Goal: Information Seeking & Learning: Learn about a topic

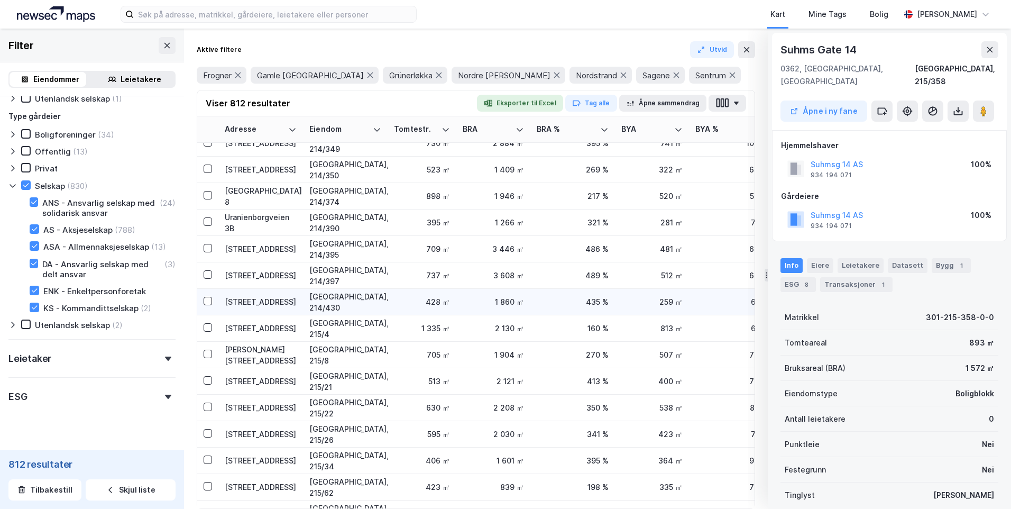
scroll to position [6939, 0]
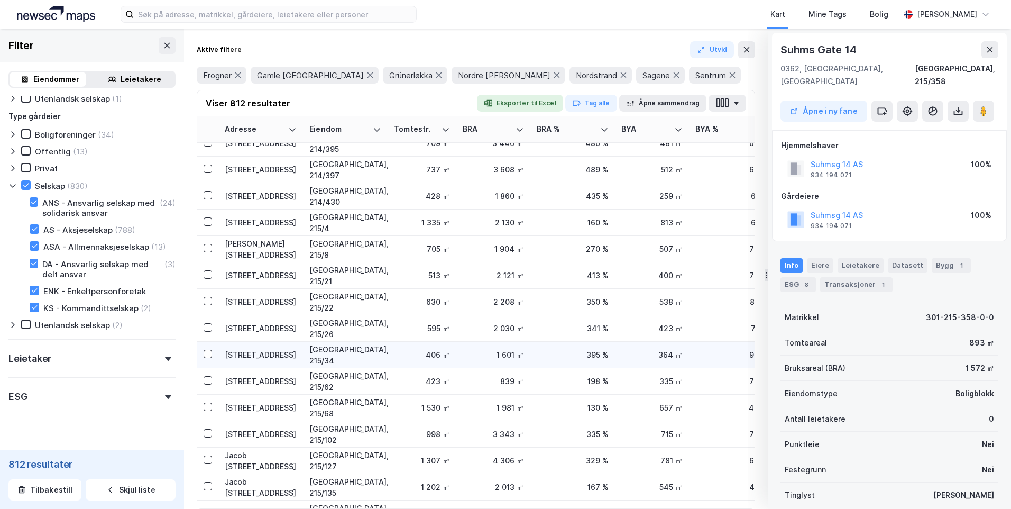
click at [379, 362] on td "[GEOGRAPHIC_DATA], 215/34" at bounding box center [345, 355] width 85 height 26
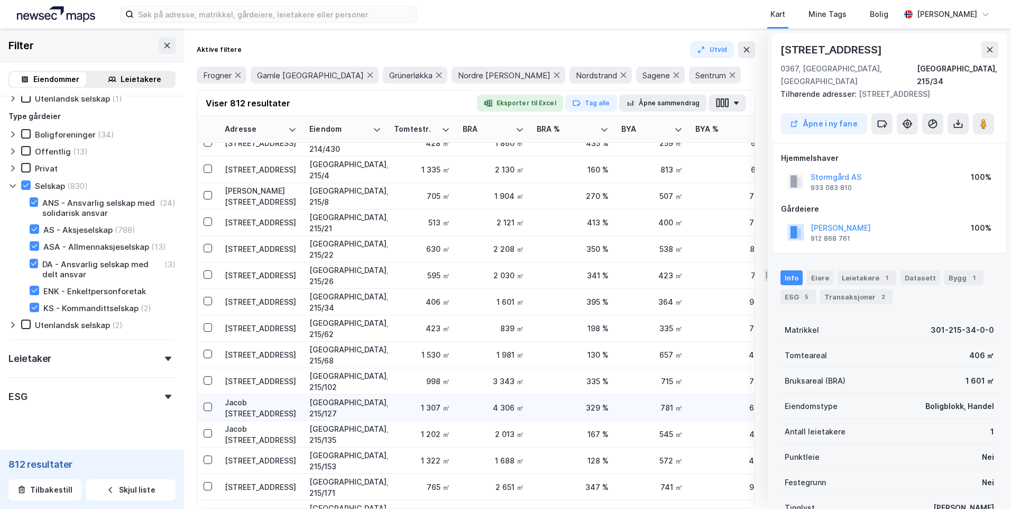
click at [265, 407] on div "Jacob [STREET_ADDRESS]" at bounding box center [261, 408] width 72 height 22
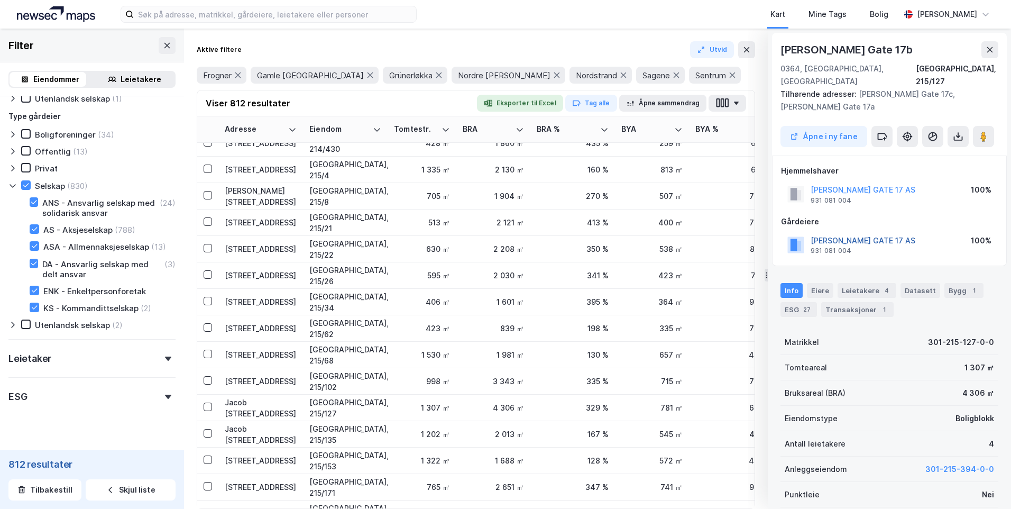
click at [0, 0] on button "[PERSON_NAME] GATE 17 AS" at bounding box center [0, 0] width 0 height 0
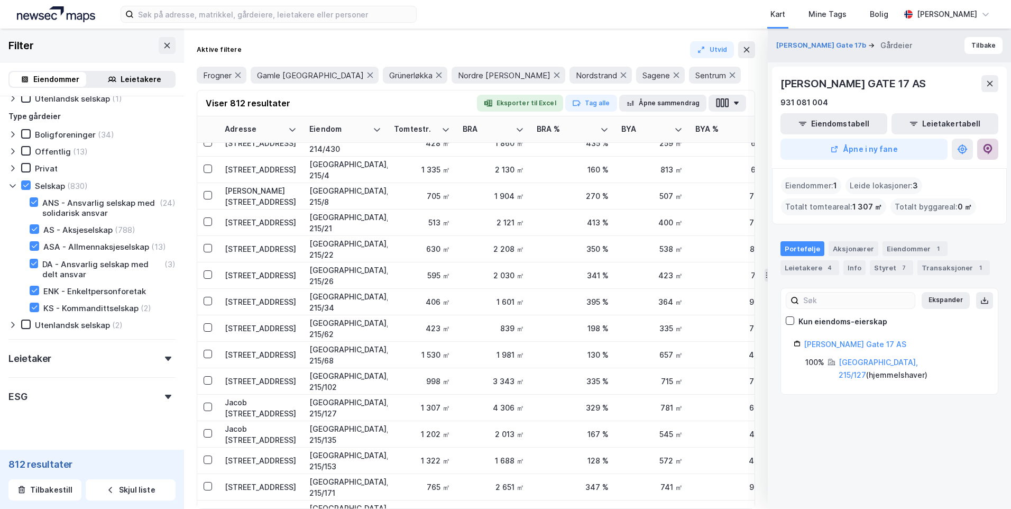
click at [982, 158] on button at bounding box center [987, 149] width 21 height 21
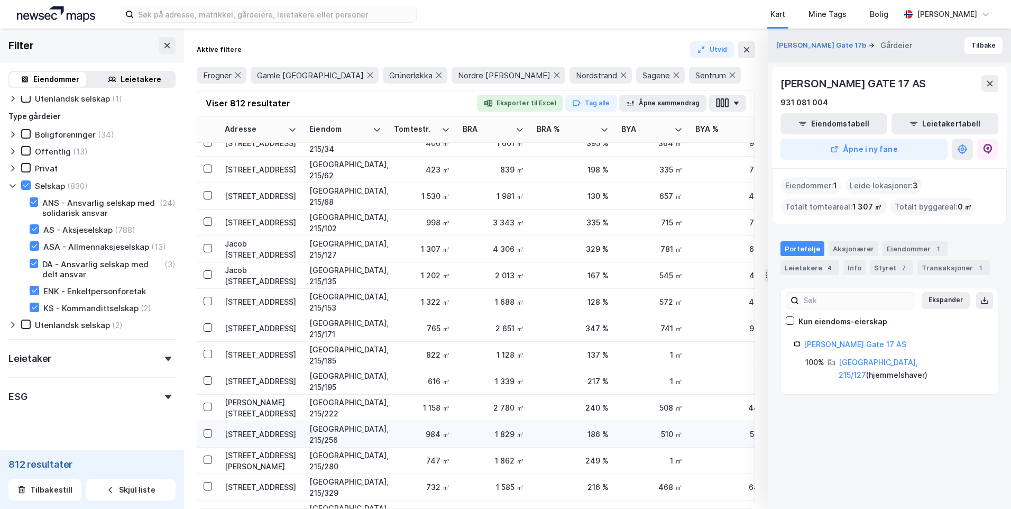
click at [269, 438] on div "[STREET_ADDRESS]" at bounding box center [261, 433] width 72 height 11
click at [283, 431] on div "[STREET_ADDRESS]" at bounding box center [261, 433] width 72 height 11
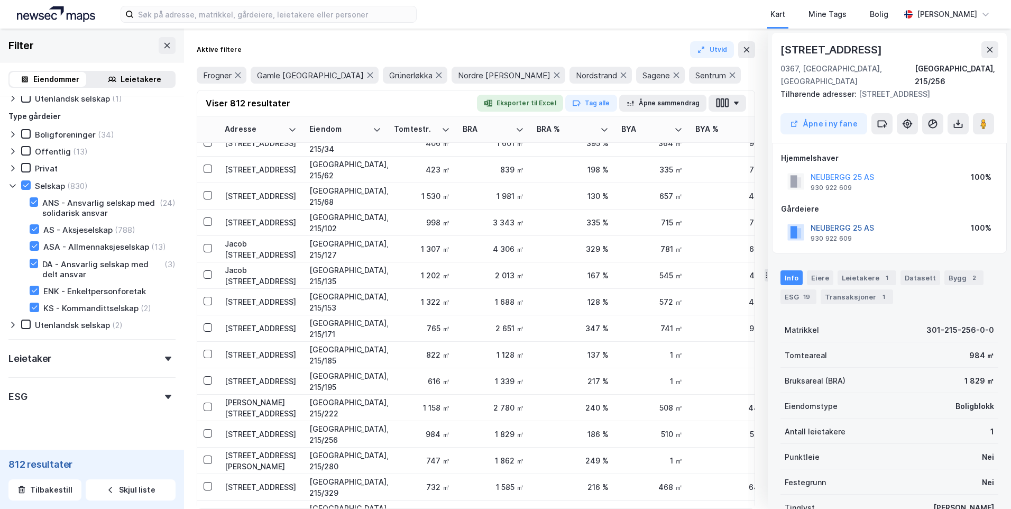
click at [0, 0] on button "NEUBERGG 25 AS" at bounding box center [0, 0] width 0 height 0
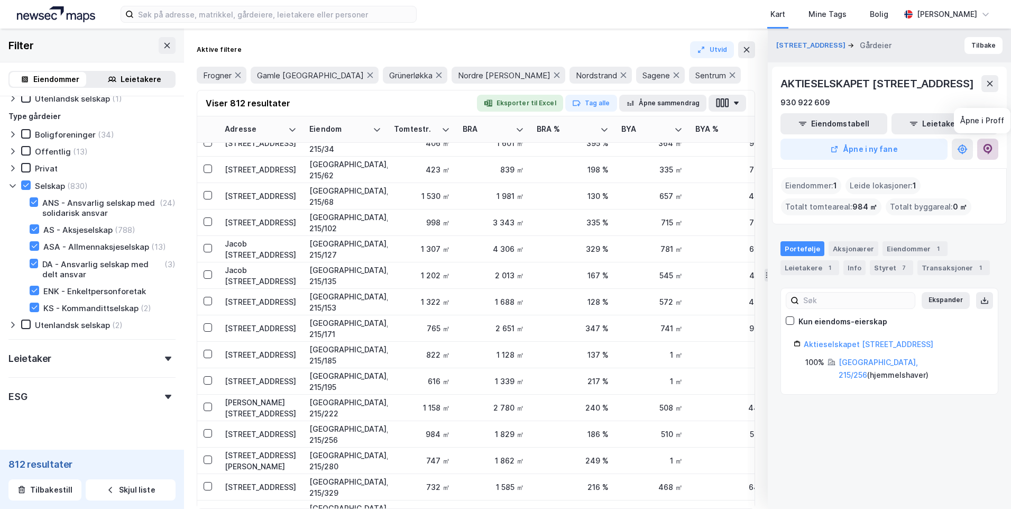
click at [980, 149] on button at bounding box center [987, 149] width 21 height 21
click at [745, 57] on button at bounding box center [746, 49] width 17 height 17
click at [986, 55] on div "[STREET_ADDRESS] Tilbake" at bounding box center [889, 46] width 243 height 34
click at [980, 50] on button "Tilbake" at bounding box center [983, 45] width 38 height 17
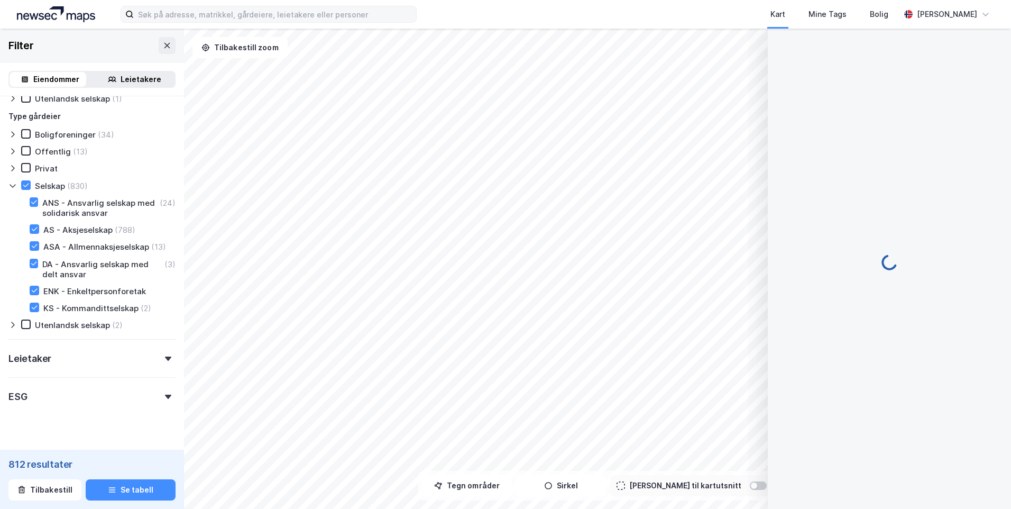
click at [289, 24] on div "Kart Mine Tags [PERSON_NAME] [PERSON_NAME]" at bounding box center [505, 14] width 1011 height 29
click at [285, 17] on input at bounding box center [275, 14] width 282 height 16
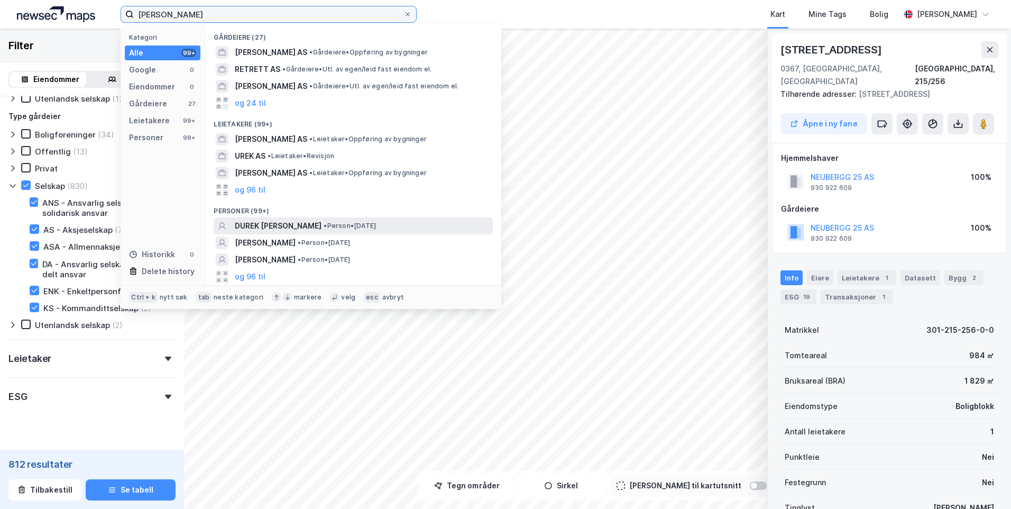
type input "[PERSON_NAME]"
click at [267, 220] on span "DUREK [PERSON_NAME]" at bounding box center [278, 225] width 87 height 13
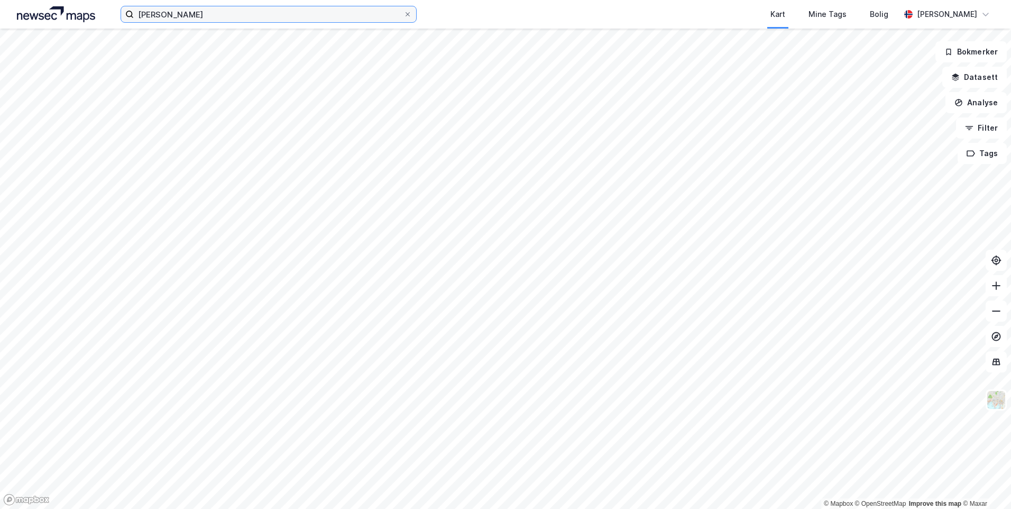
click at [201, 20] on input "[PERSON_NAME]" at bounding box center [269, 14] width 270 height 16
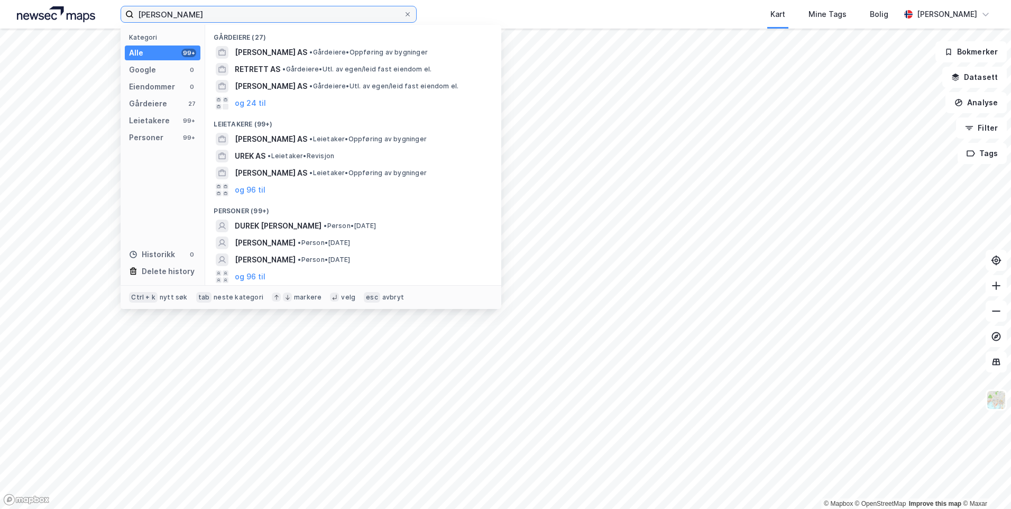
click at [189, 12] on input "[PERSON_NAME]" at bounding box center [269, 14] width 270 height 16
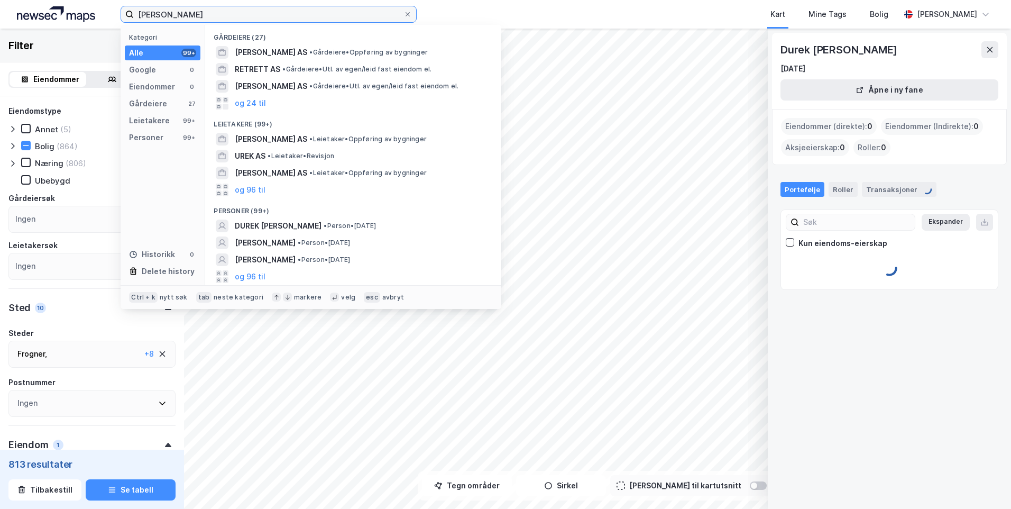
type input "Inkluder (813)"
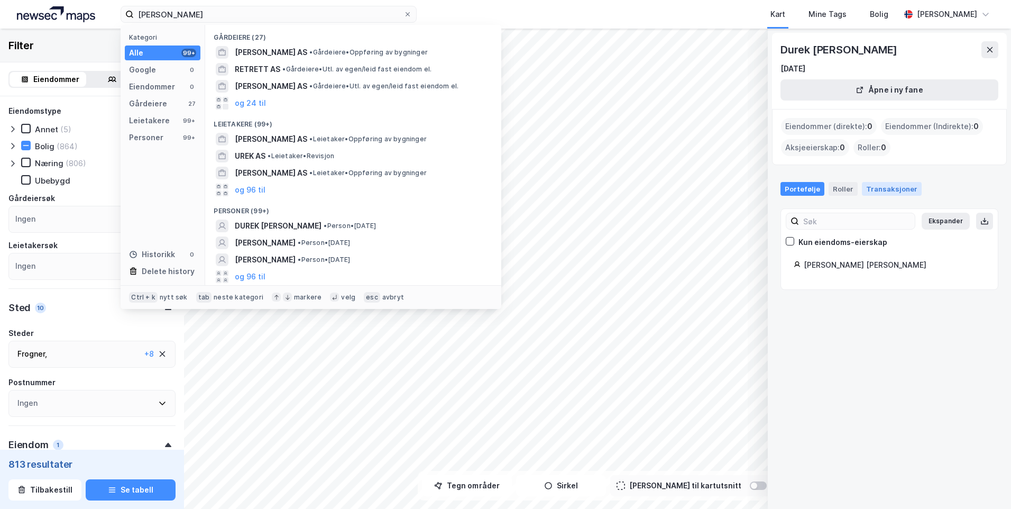
click at [878, 185] on div "Transaksjoner" at bounding box center [892, 189] width 60 height 14
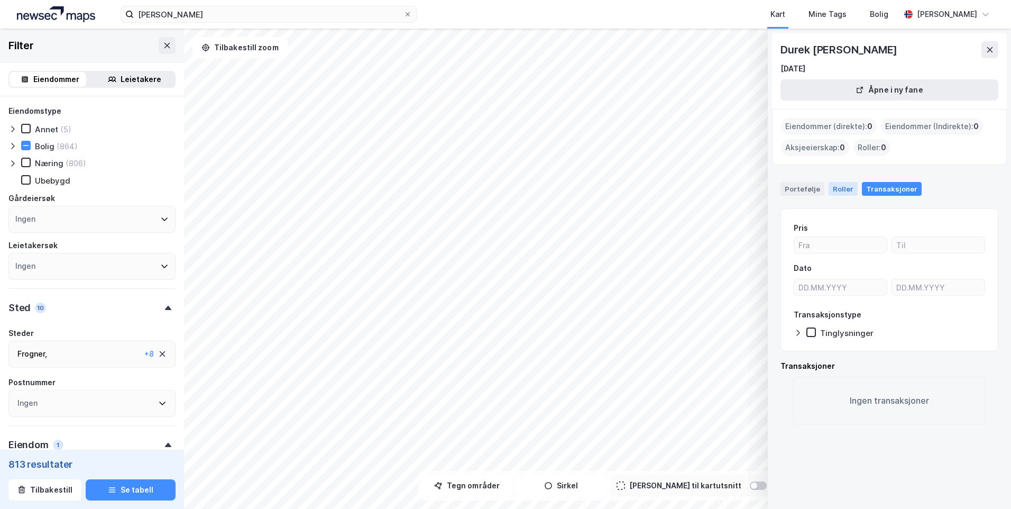
click at [845, 189] on div "Roller" at bounding box center [843, 189] width 29 height 14
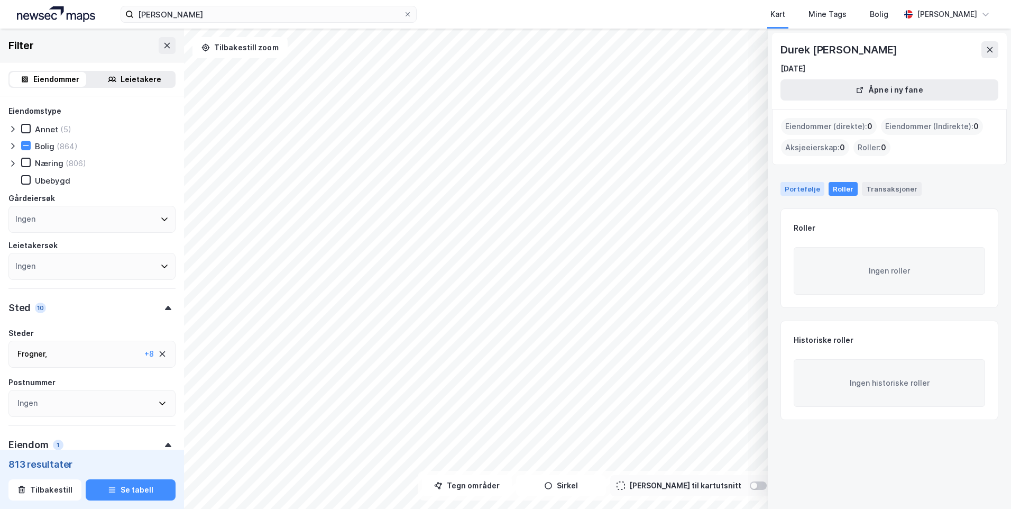
click at [807, 186] on div "Portefølje" at bounding box center [802, 189] width 44 height 14
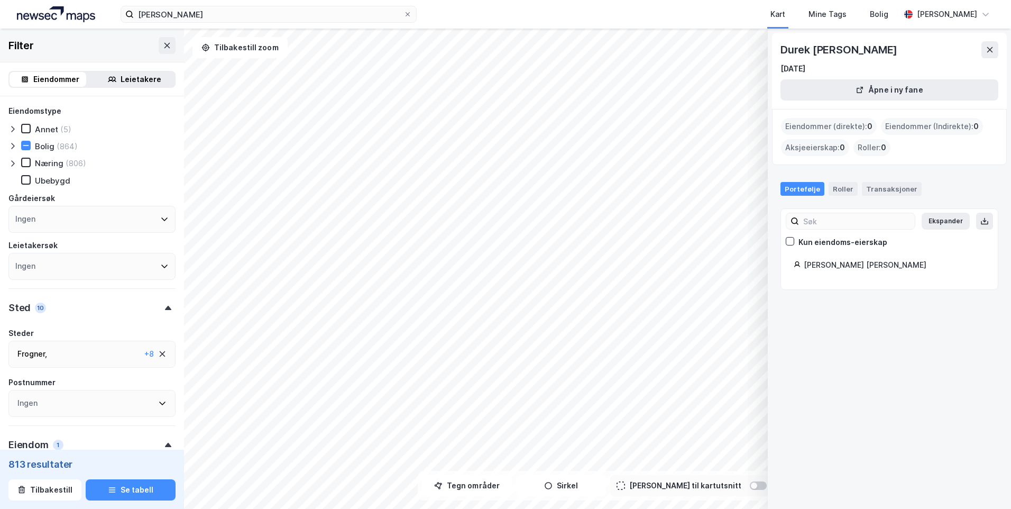
click at [35, 19] on img at bounding box center [56, 14] width 78 height 16
